Goal: Task Accomplishment & Management: Use online tool/utility

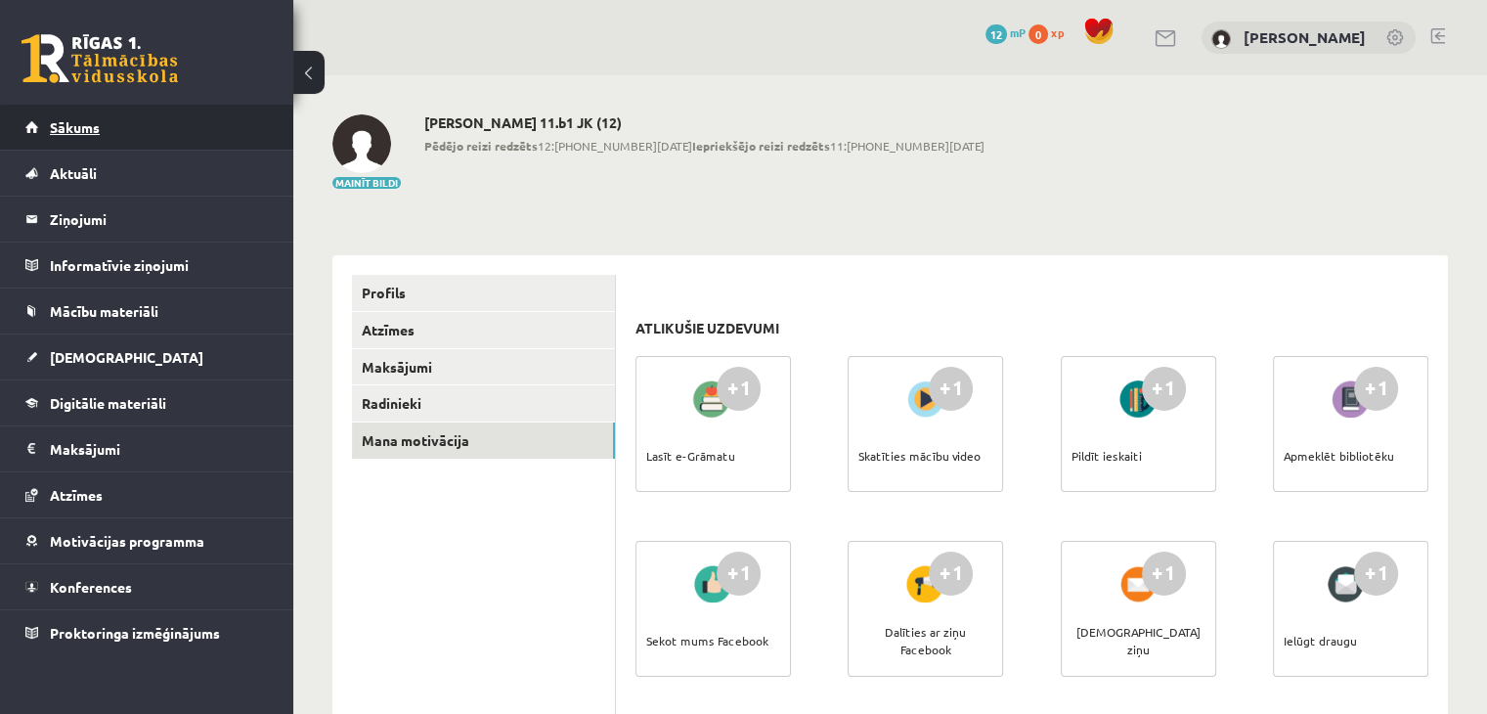
click at [86, 129] on span "Sākums" at bounding box center [75, 127] width 50 height 18
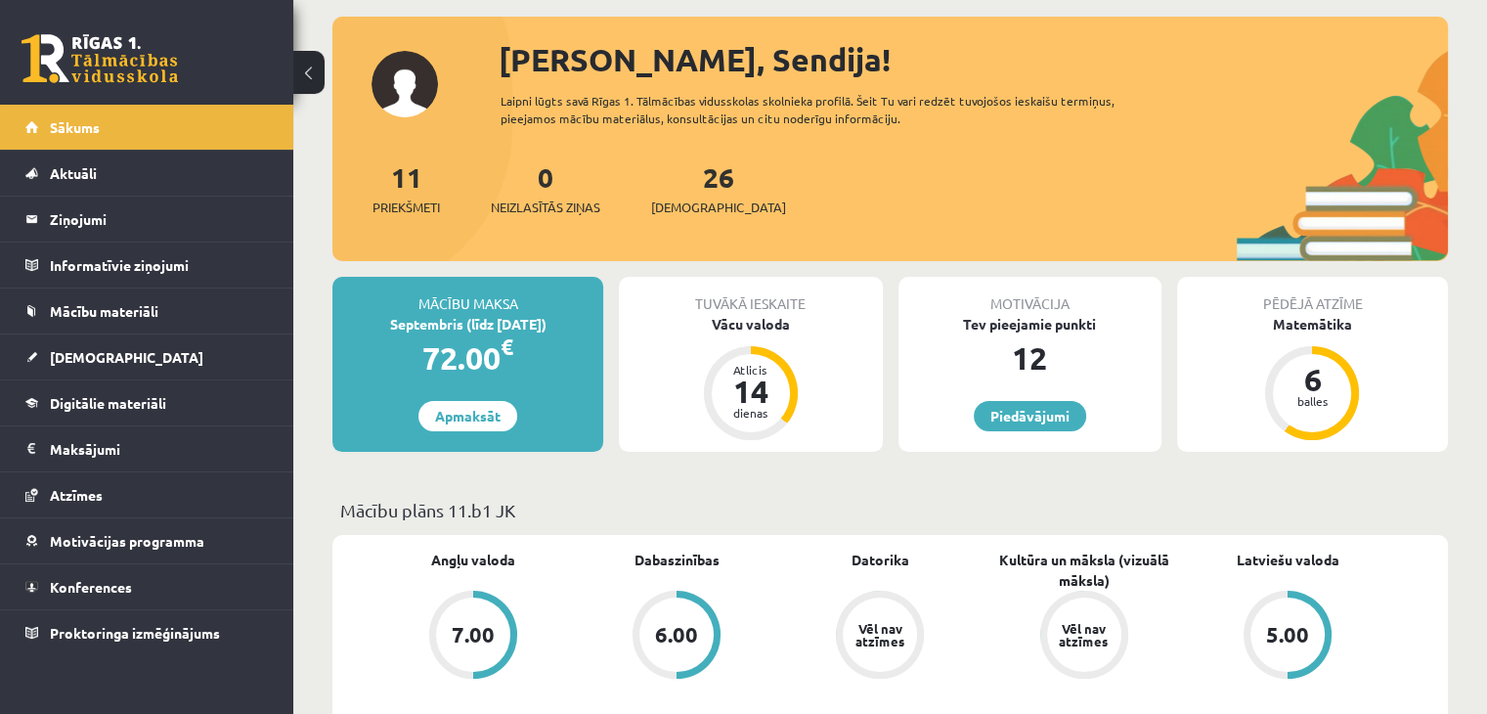
scroll to position [196, 0]
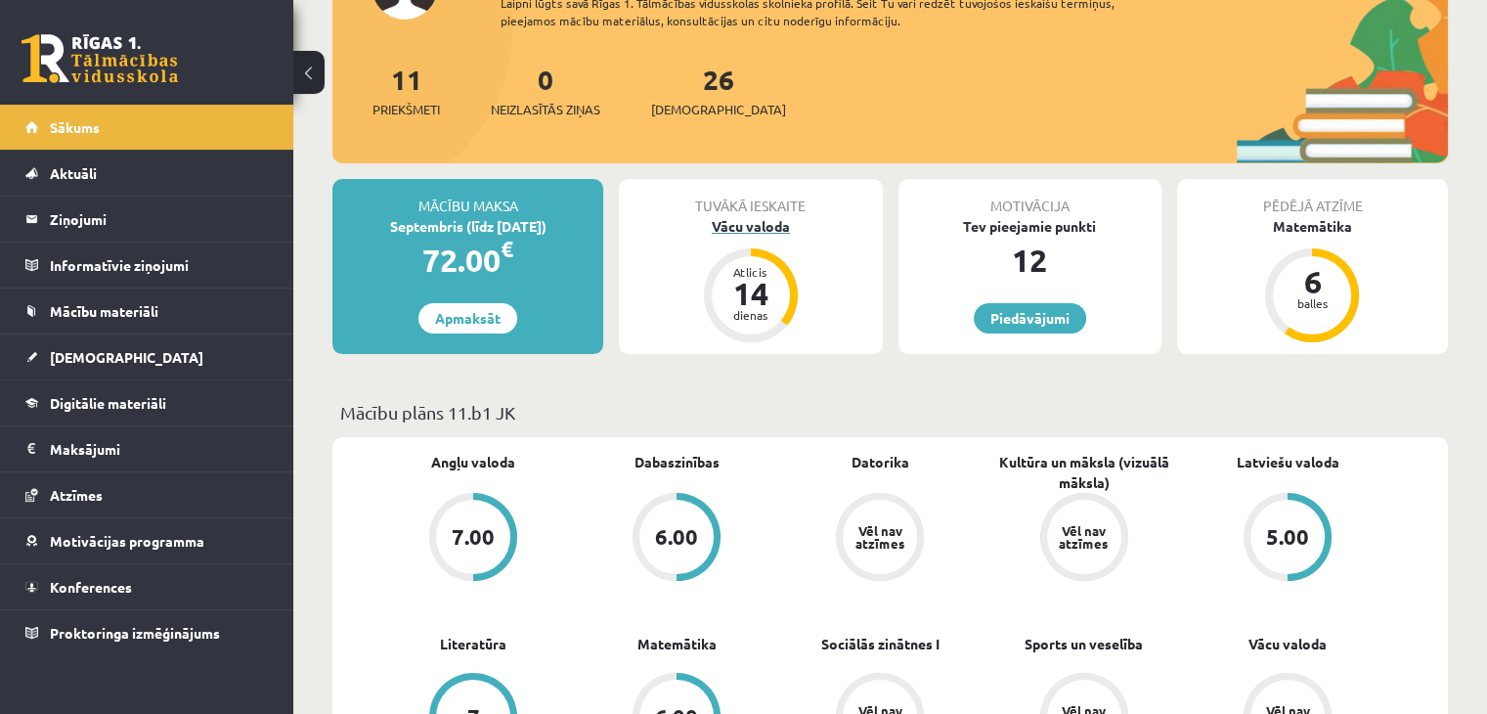
click at [751, 221] on div "Vācu valoda" at bounding box center [750, 226] width 263 height 21
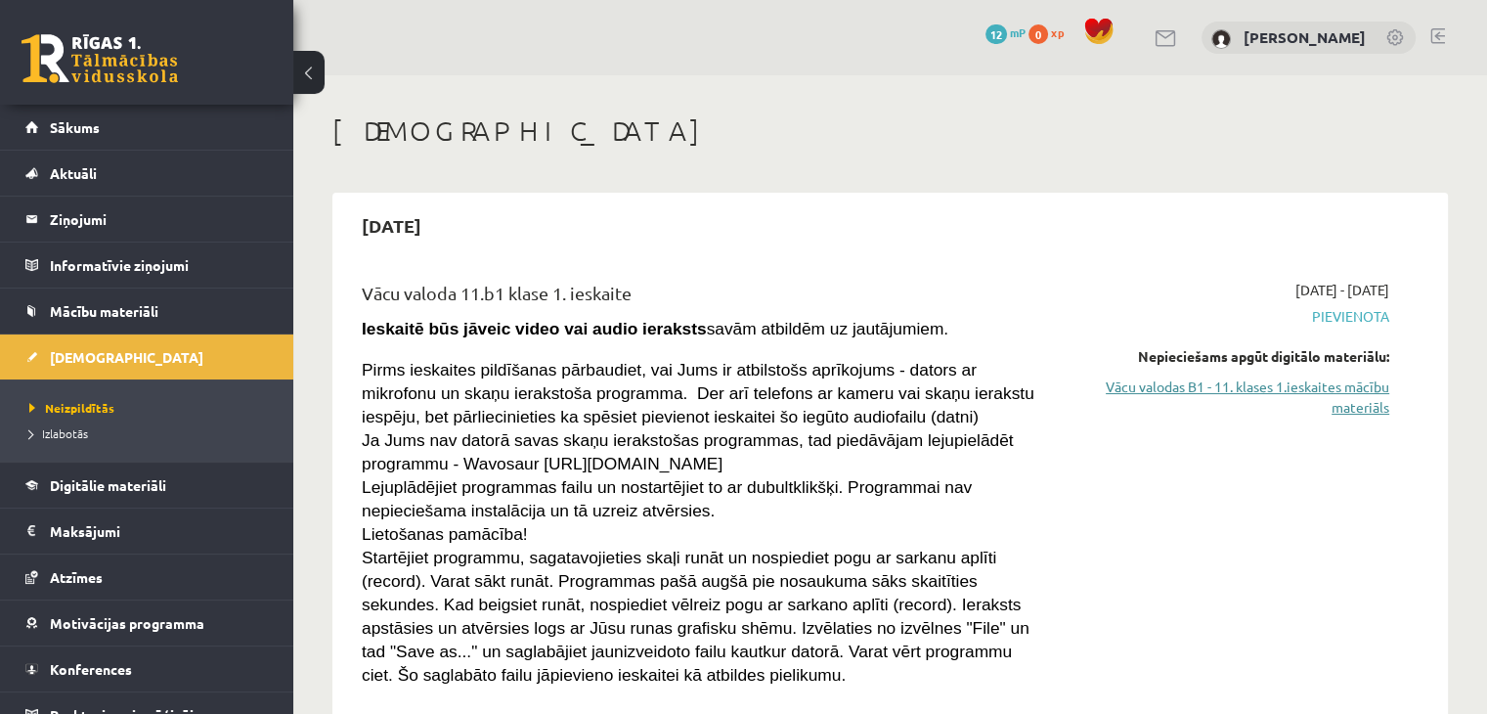
click at [1307, 387] on link "Vācu valodas B1 - 11. klases 1.ieskaites mācību materiāls" at bounding box center [1228, 396] width 323 height 41
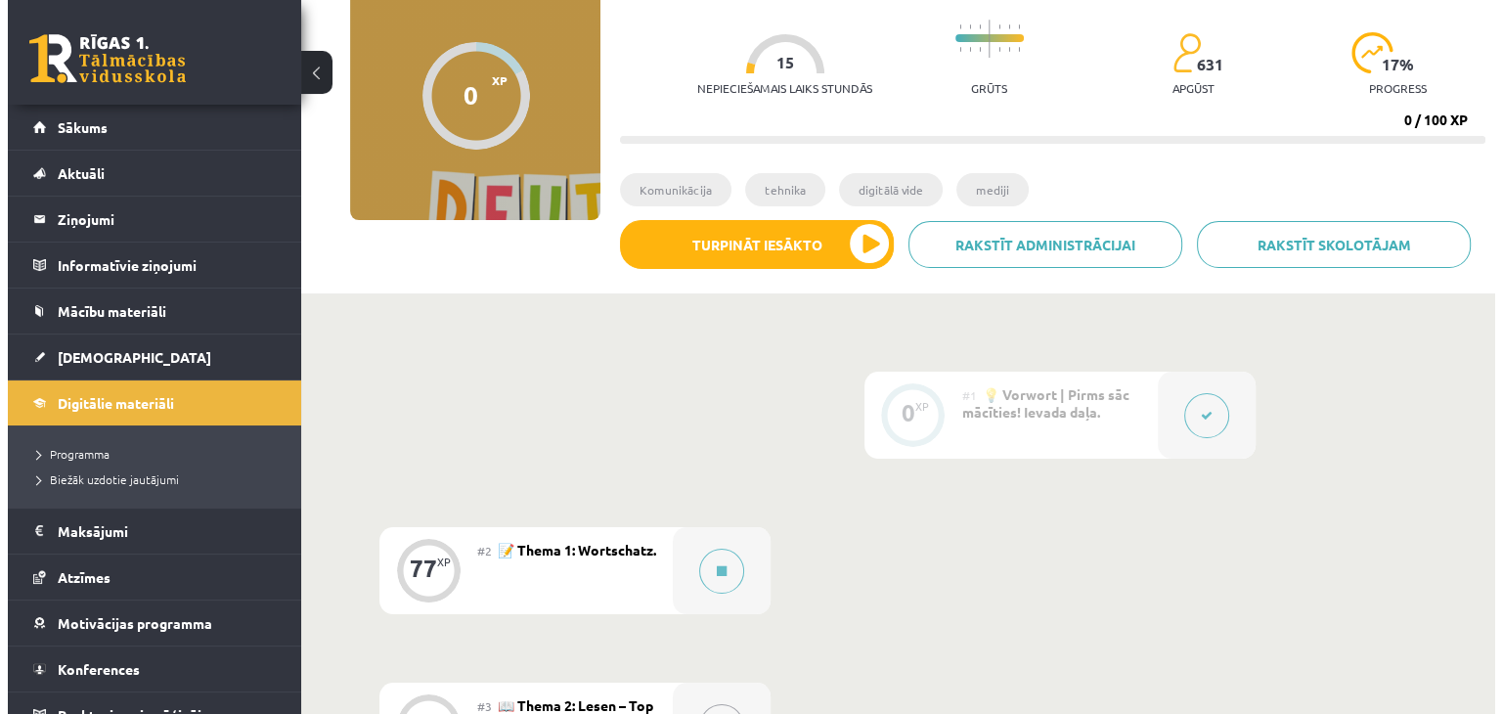
scroll to position [391, 0]
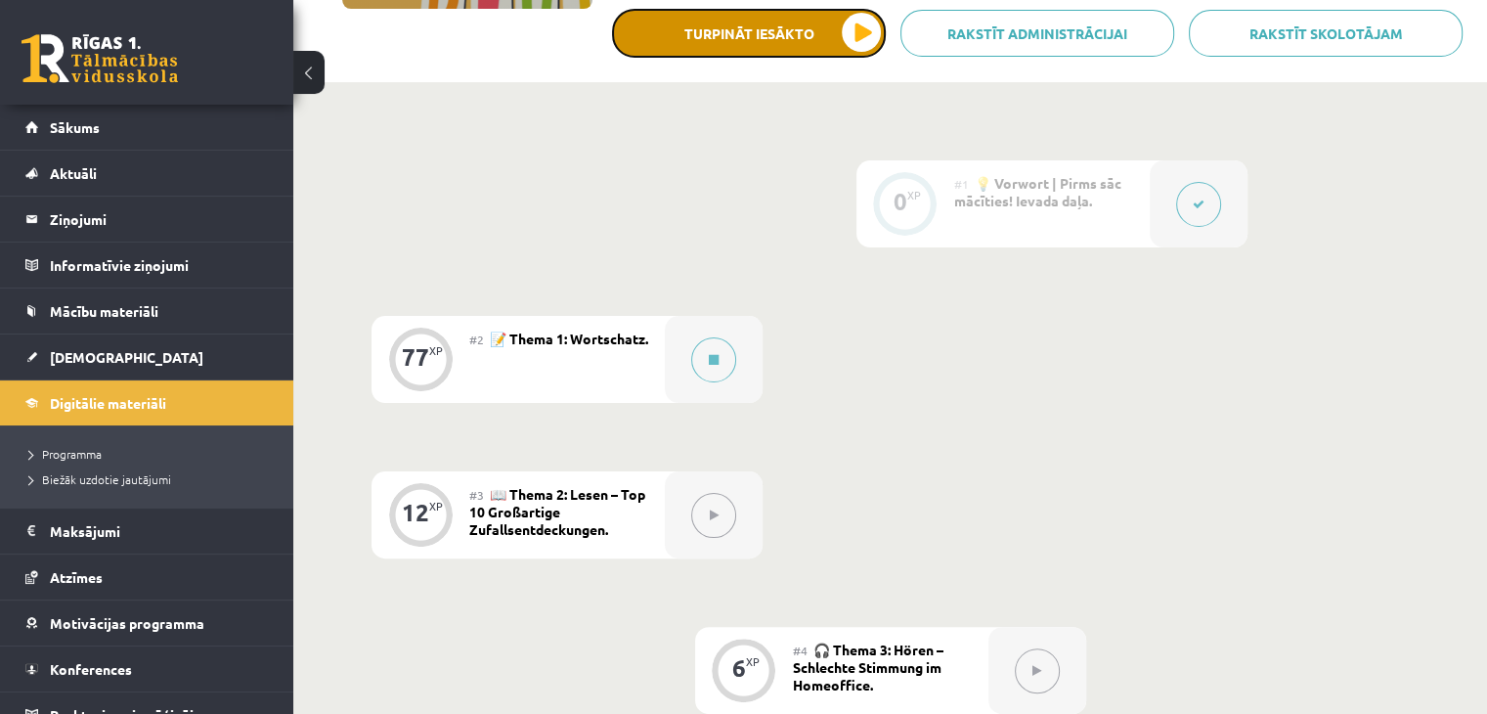
click at [741, 47] on button "Turpināt iesākto" at bounding box center [749, 33] width 274 height 49
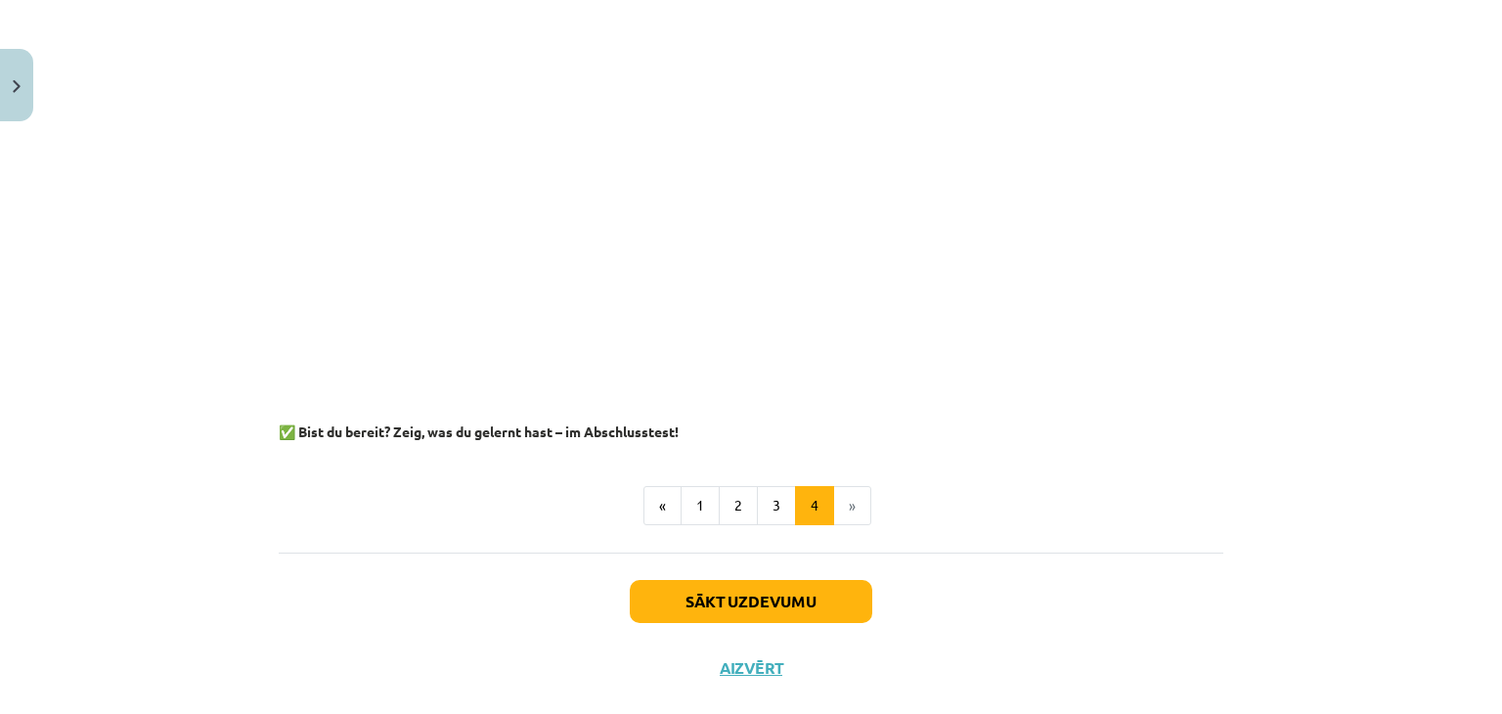
scroll to position [2474, 0]
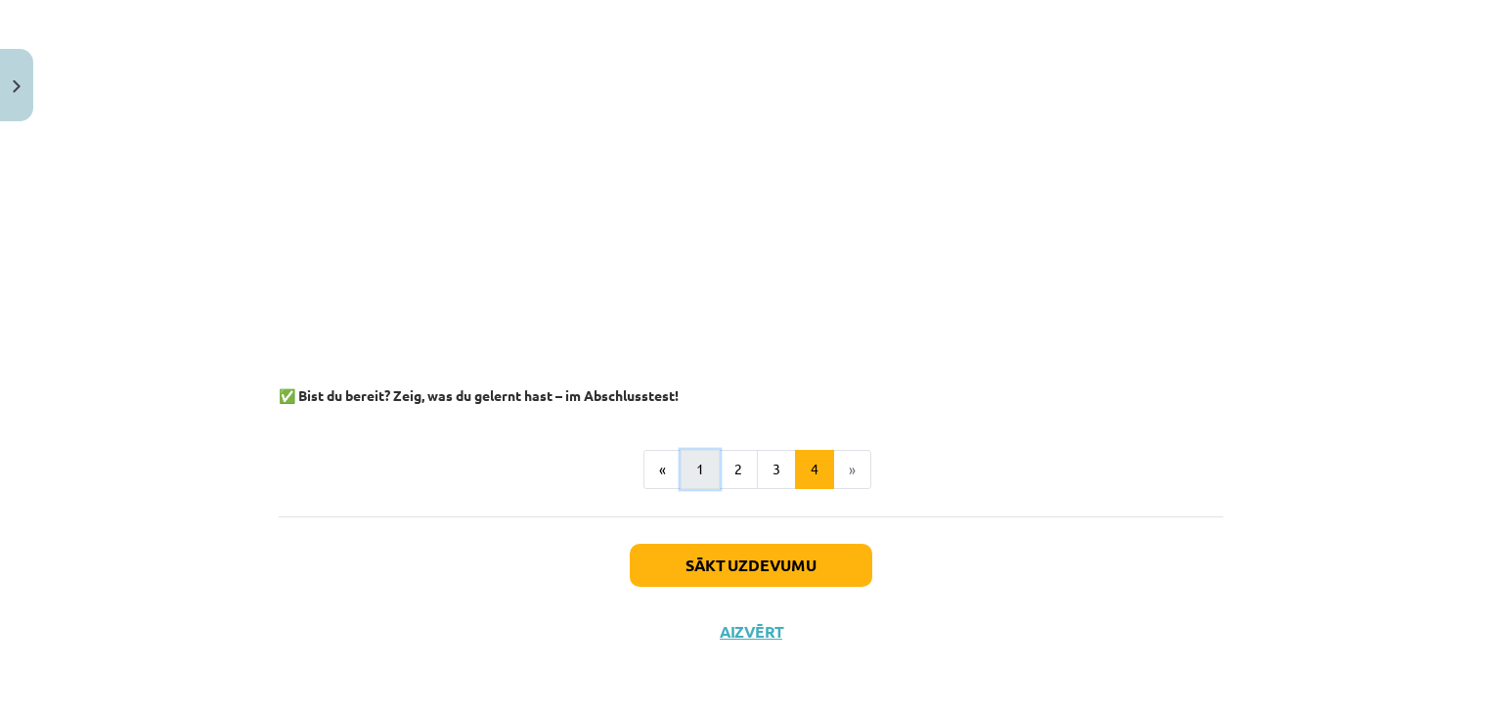
click at [688, 475] on button "1" at bounding box center [699, 469] width 39 height 39
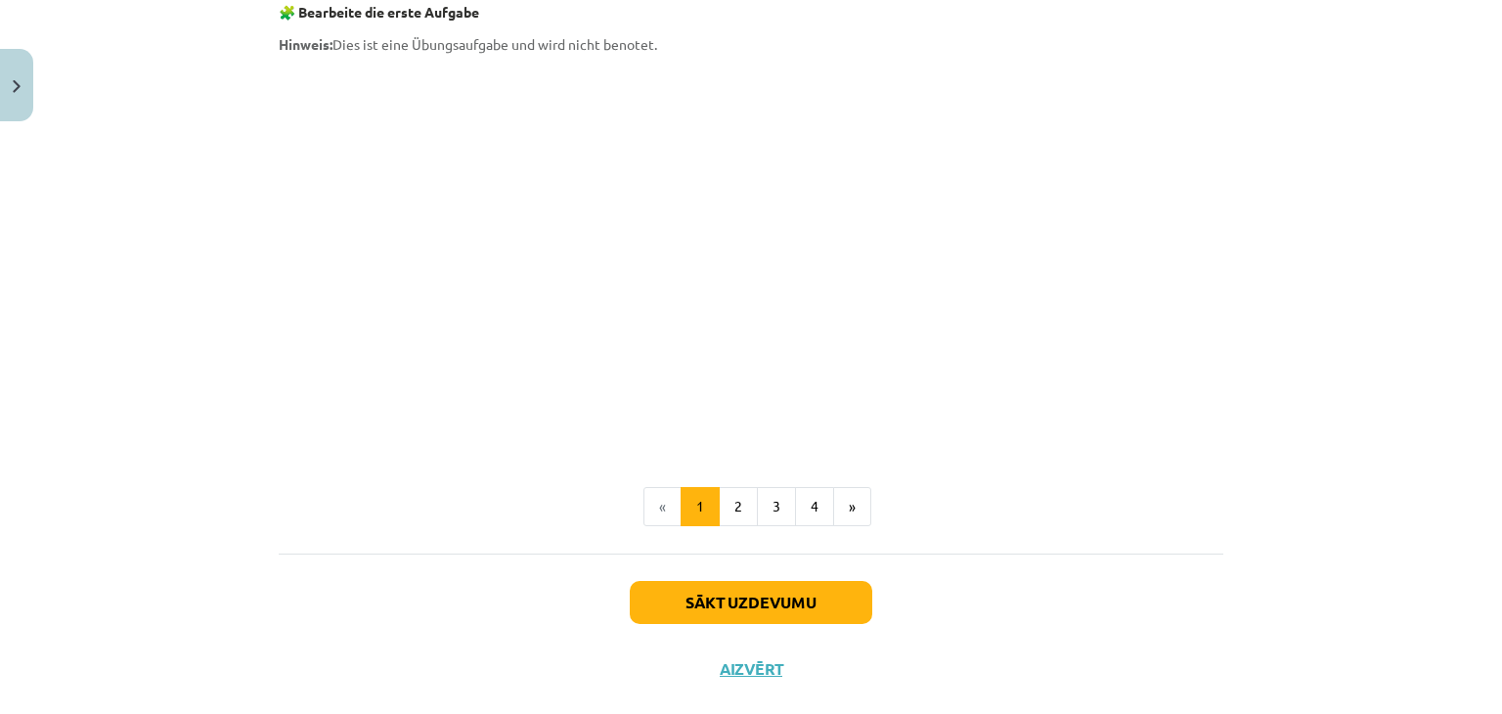
scroll to position [1756, 0]
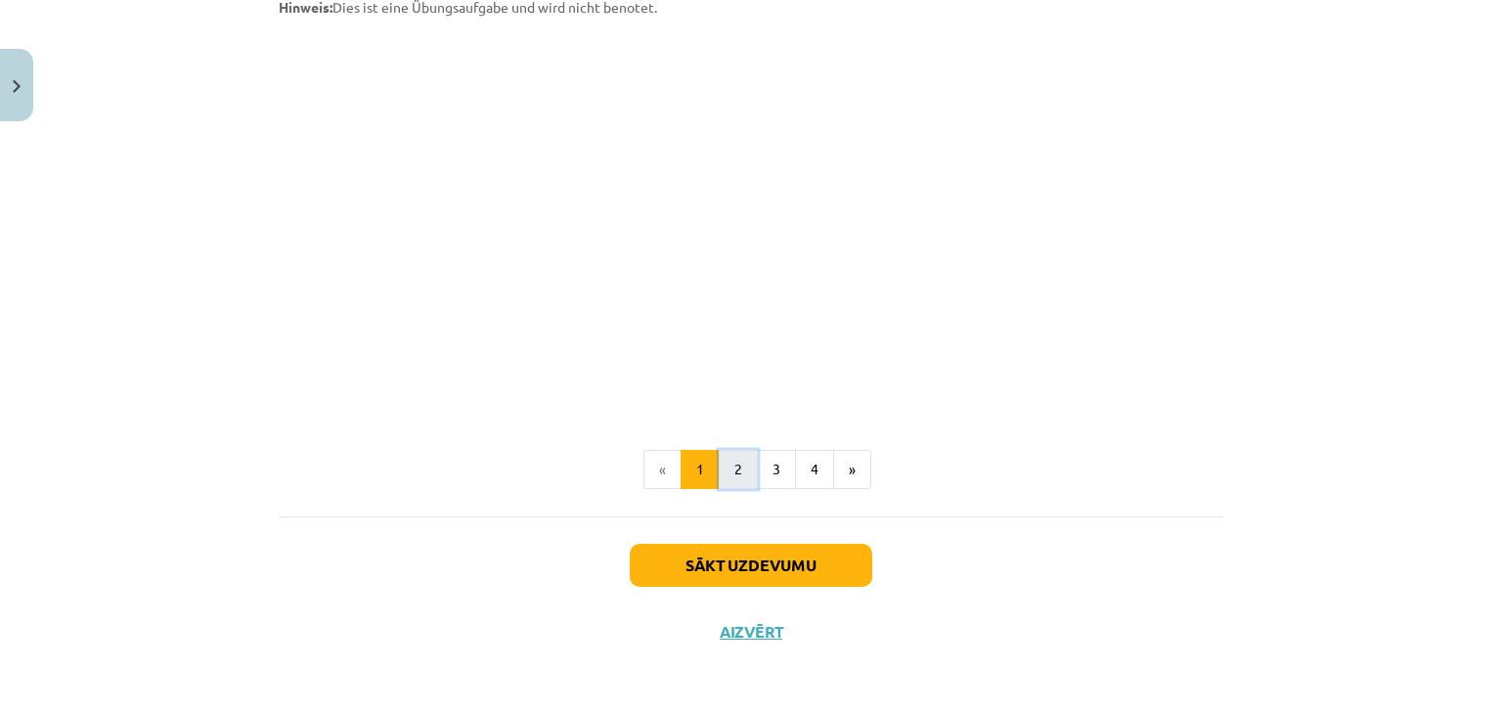
click at [728, 473] on button "2" at bounding box center [738, 469] width 39 height 39
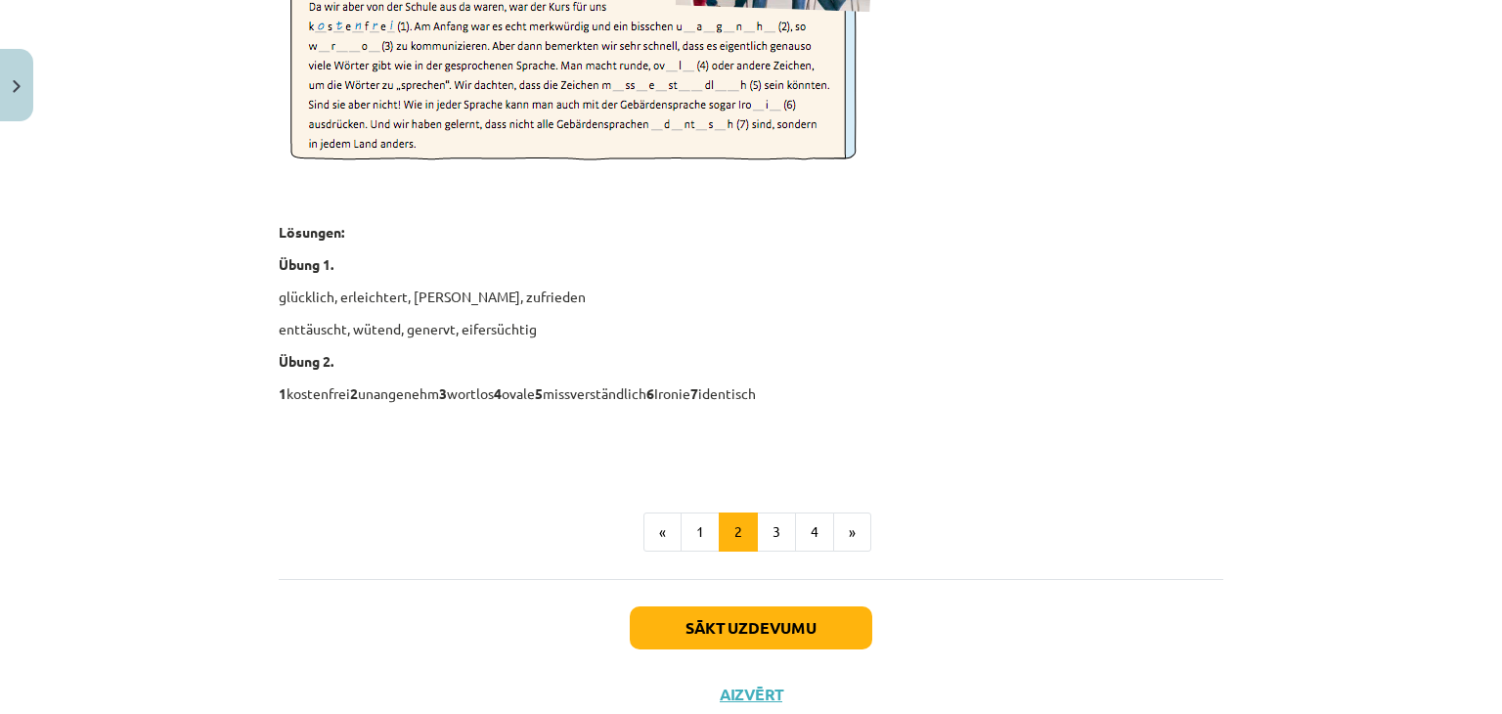
scroll to position [2891, 0]
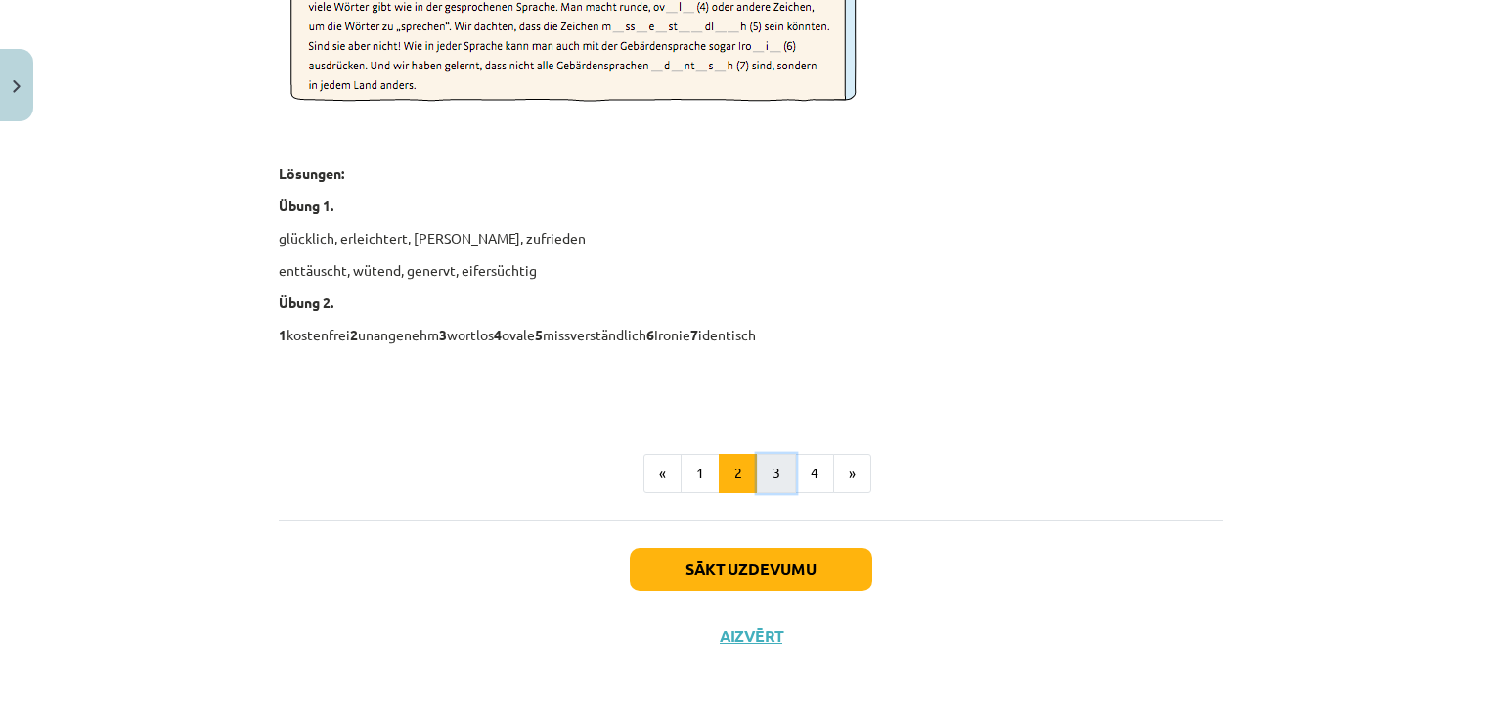
click at [760, 467] on button "3" at bounding box center [776, 473] width 39 height 39
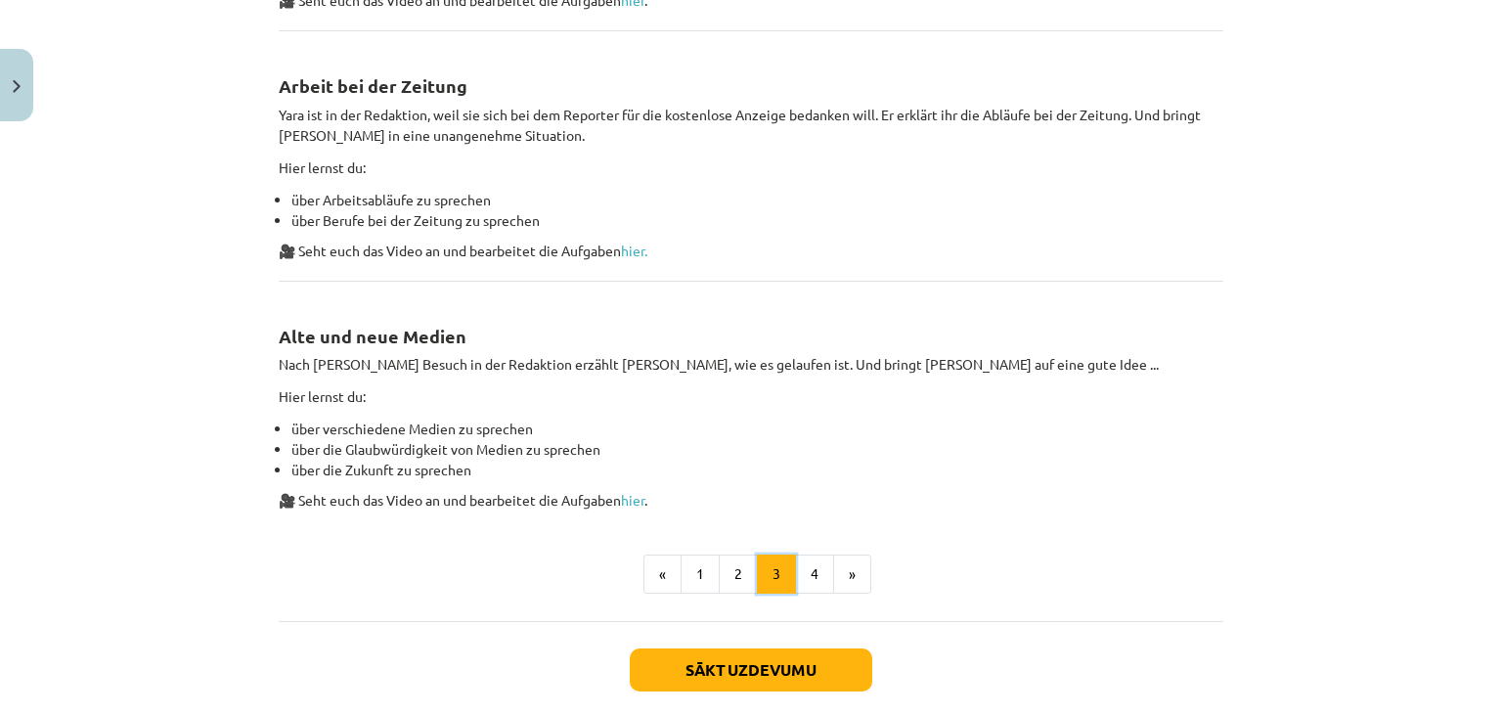
scroll to position [1234, 0]
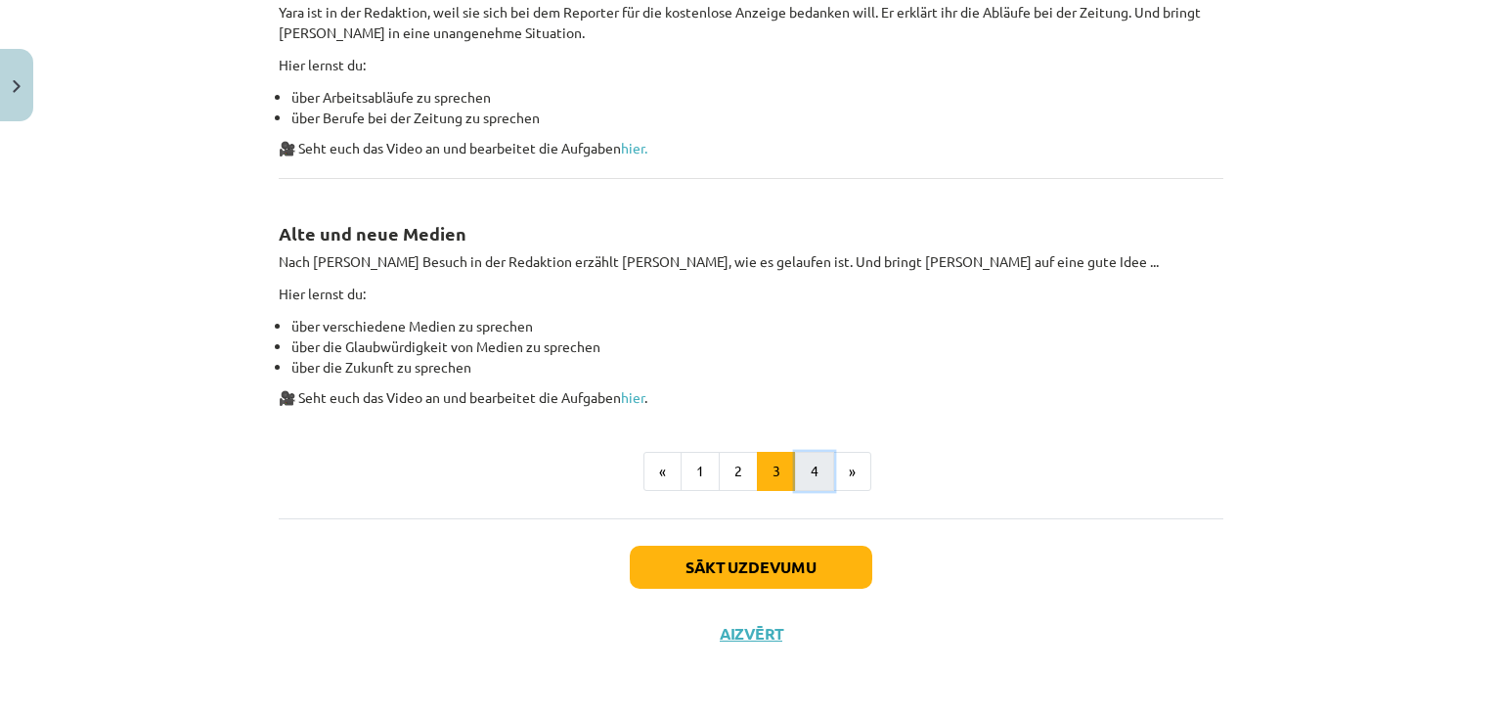
click at [809, 476] on button "4" at bounding box center [814, 471] width 39 height 39
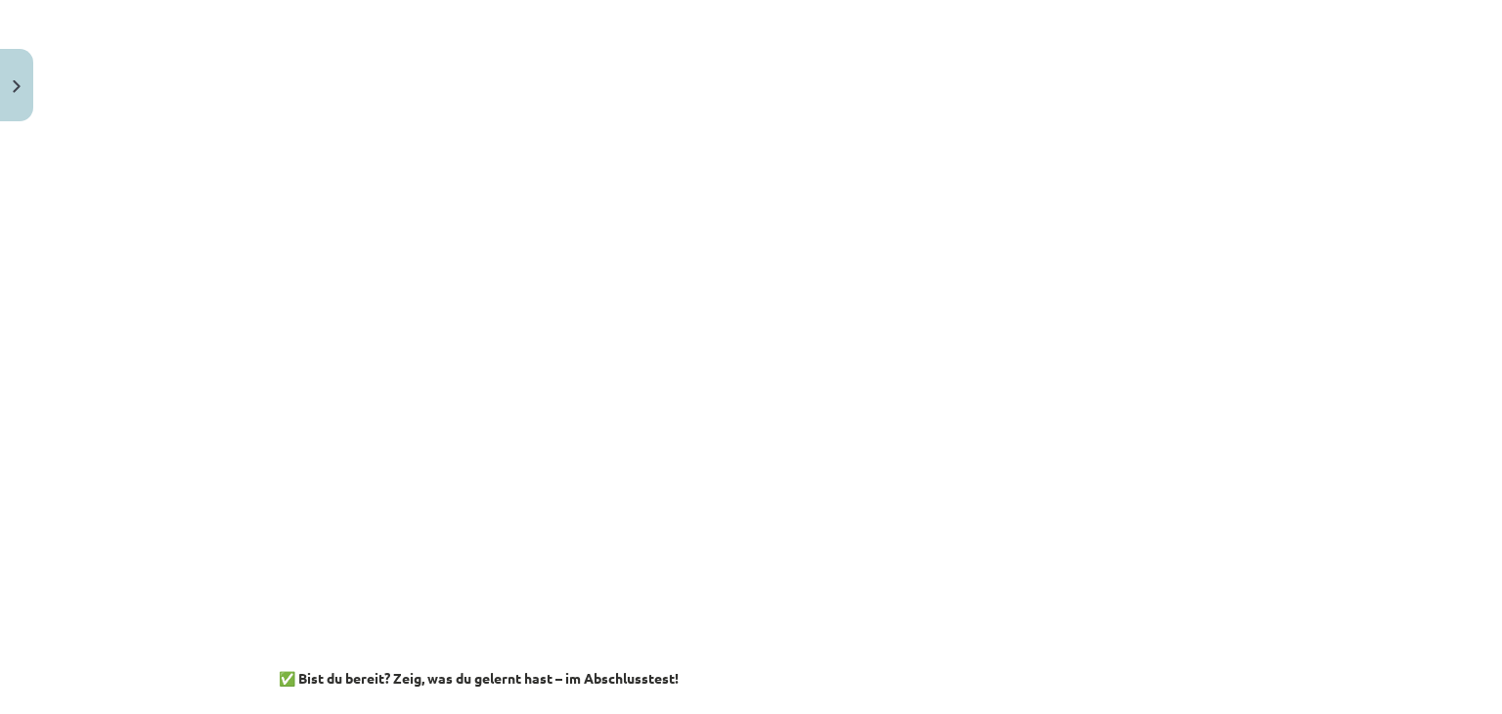
scroll to position [2009, 0]
click at [1396, 241] on div "Mācību tēma: Vācu valodas b1 - 11. klases 1.ieskaites mācību materiāls #2 📝 The…" at bounding box center [751, 357] width 1502 height 714
